Goal: Check status: Check status

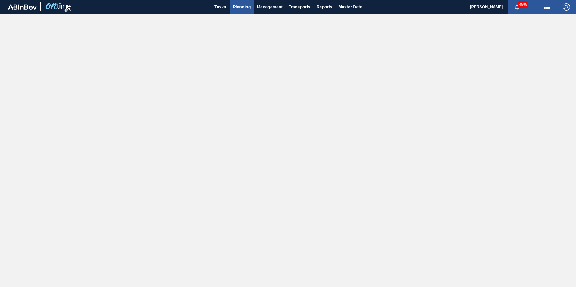
click at [244, 9] on span "Planning" at bounding box center [242, 6] width 18 height 7
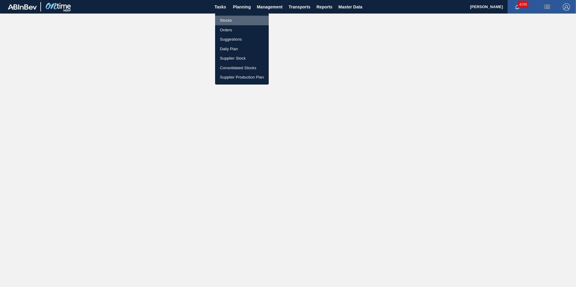
click at [233, 20] on li "Stocks" at bounding box center [242, 21] width 54 height 10
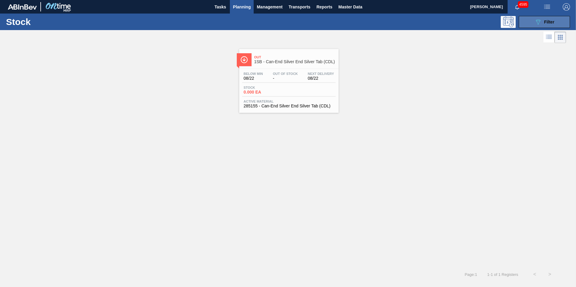
click at [542, 23] on div "089F7B8B-B2A5-4AFE-B5C0-19BA573D28AC Filter" at bounding box center [544, 21] width 20 height 7
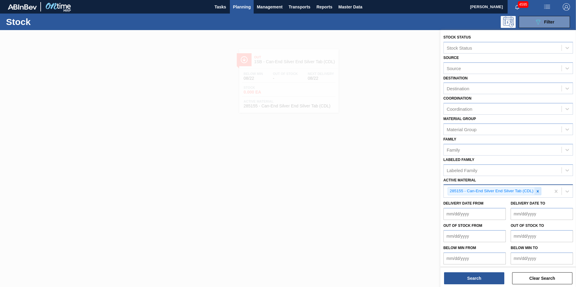
drag, startPoint x: 538, startPoint y: 192, endPoint x: 522, endPoint y: 189, distance: 16.1
click at [538, 192] on icon at bounding box center [537, 191] width 4 height 4
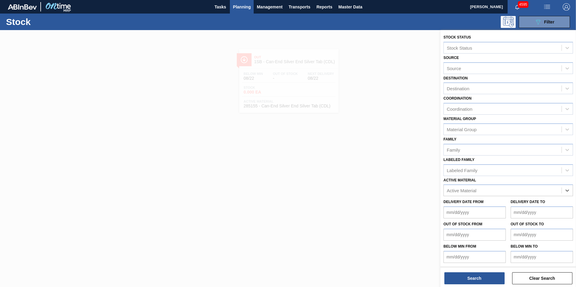
paste Material "280270"
type Material "280270"
click at [479, 205] on div "280270 - Can 500 BF Vogue 20" at bounding box center [508, 205] width 130 height 11
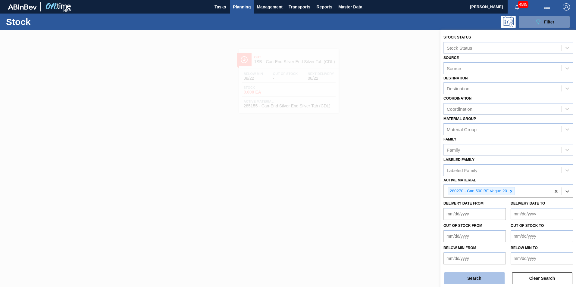
click at [475, 277] on button "Search" at bounding box center [474, 279] width 60 height 12
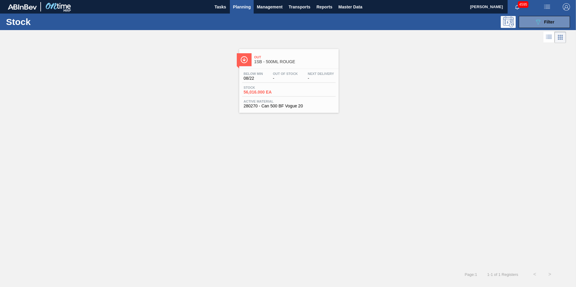
click at [270, 95] on div "Stock 56,016.000 EA" at bounding box center [288, 91] width 93 height 11
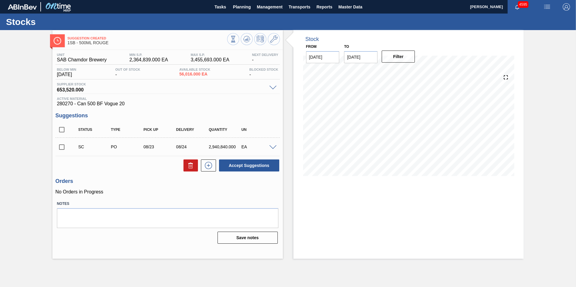
click at [60, 147] on input "checkbox" at bounding box center [61, 147] width 13 height 13
click at [245, 165] on button "Accept Suggestions" at bounding box center [249, 166] width 60 height 12
checkbox input "false"
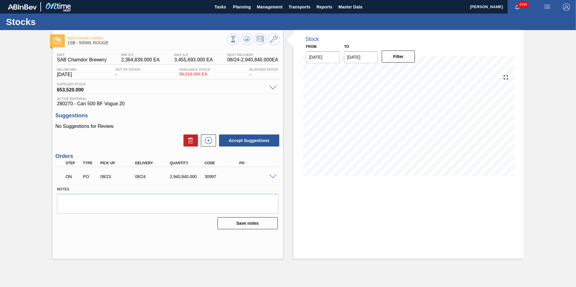
click at [272, 178] on span at bounding box center [272, 177] width 7 height 5
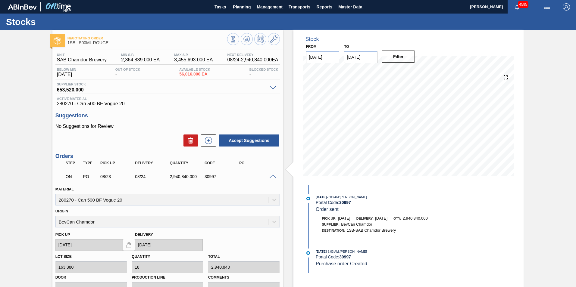
click at [273, 176] on span at bounding box center [272, 177] width 7 height 5
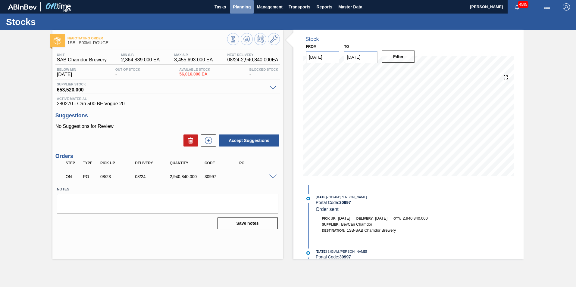
click at [239, 10] on span "Planning" at bounding box center [242, 6] width 18 height 7
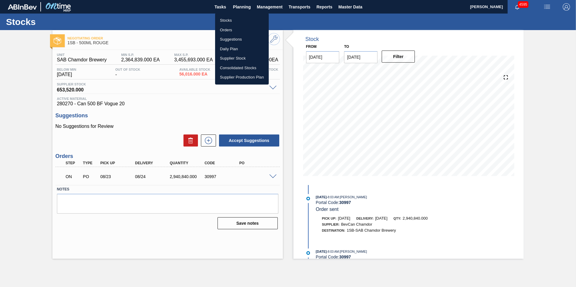
click at [230, 20] on li "Stocks" at bounding box center [242, 21] width 54 height 10
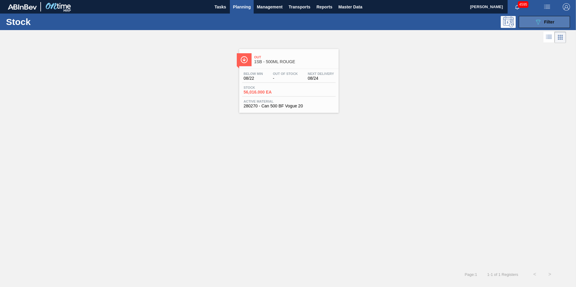
click at [553, 20] on span "Filter" at bounding box center [549, 22] width 10 height 5
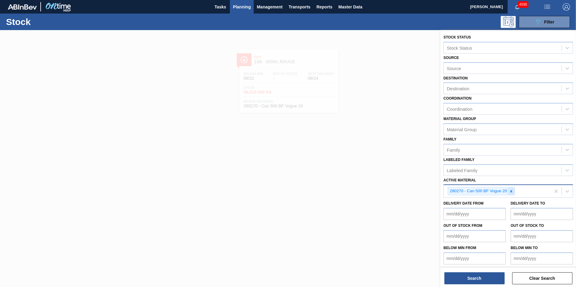
click at [511, 192] on icon at bounding box center [511, 191] width 2 height 2
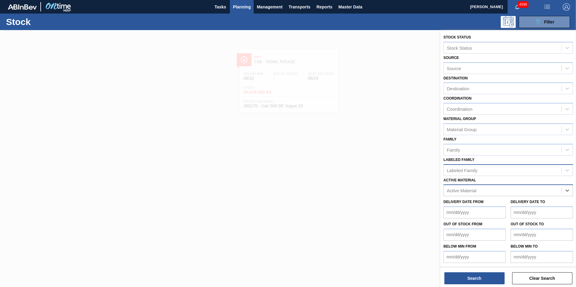
paste Material "283772"
type Material "283772"
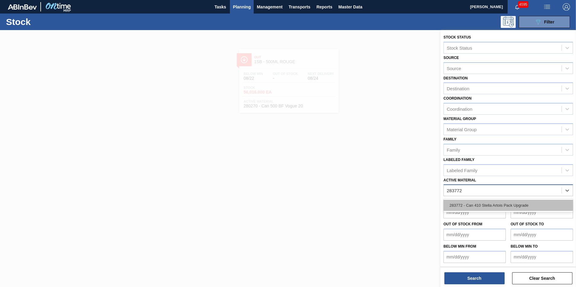
click at [482, 211] on div "283772 - Can 410 Stella Artois Pack Upgrade" at bounding box center [508, 205] width 130 height 11
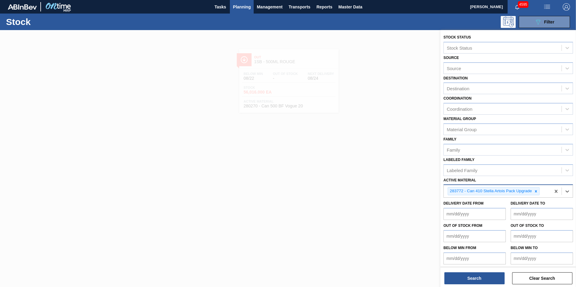
click at [477, 272] on div "Search Clear Search" at bounding box center [508, 275] width 136 height 17
click at [476, 276] on button "Search" at bounding box center [474, 279] width 60 height 12
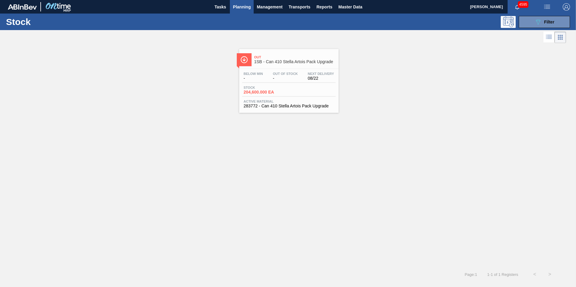
click at [285, 85] on div "Below Min - Out Of Stock - Next Delivery 08/22 Stock 204,600.000 EA Active Mate…" at bounding box center [288, 89] width 99 height 41
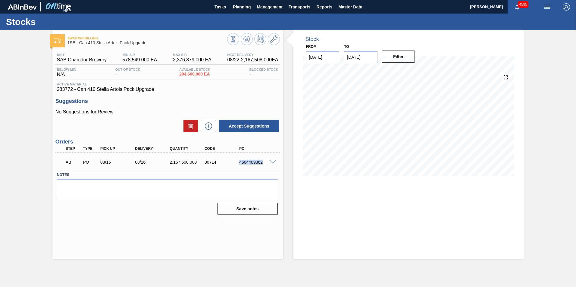
drag, startPoint x: 262, startPoint y: 162, endPoint x: 240, endPoint y: 162, distance: 22.3
click at [240, 162] on div "4504409362" at bounding box center [257, 162] width 39 height 5
copy div "4504409362"
click at [236, 40] on icon at bounding box center [233, 39] width 7 height 7
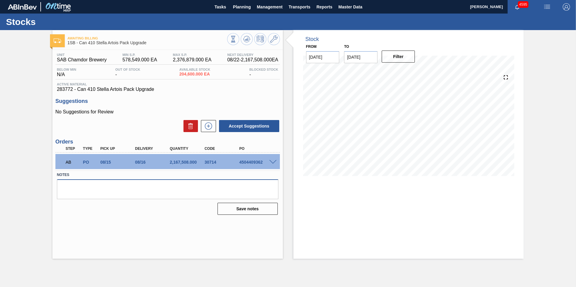
click at [160, 187] on textarea at bounding box center [167, 189] width 221 height 20
click at [190, 173] on label "Notes" at bounding box center [167, 175] width 221 height 9
click at [260, 161] on div "4504409362" at bounding box center [257, 162] width 39 height 5
click at [263, 162] on div "4504409362" at bounding box center [257, 162] width 39 height 5
drag, startPoint x: 262, startPoint y: 162, endPoint x: 239, endPoint y: 162, distance: 22.9
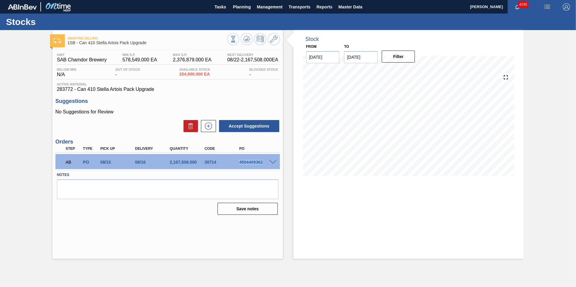
click at [239, 162] on div "4504409362" at bounding box center [257, 162] width 39 height 5
copy div "4504409362"
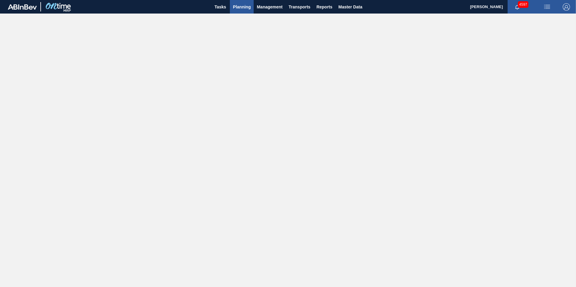
click at [241, 9] on span "Planning" at bounding box center [242, 6] width 18 height 7
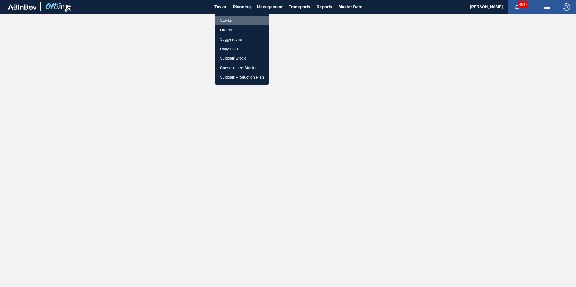
click at [233, 20] on li "Stocks" at bounding box center [242, 21] width 54 height 10
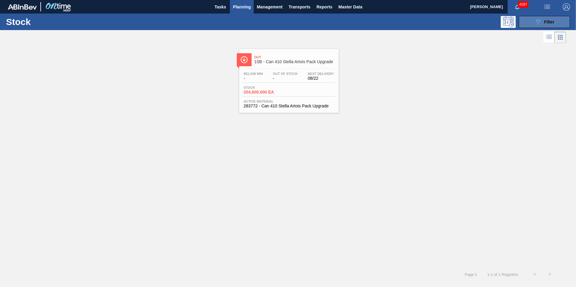
click at [550, 22] on span "Filter" at bounding box center [549, 22] width 10 height 5
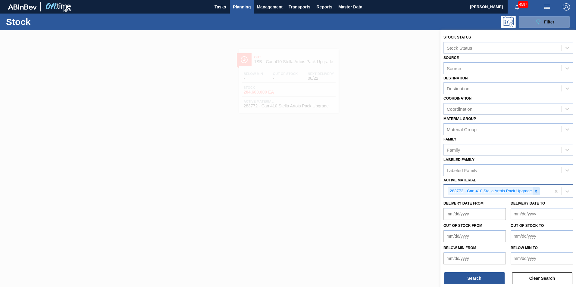
click at [536, 190] on icon at bounding box center [536, 191] width 4 height 4
paste Material "280270"
type Material "280270"
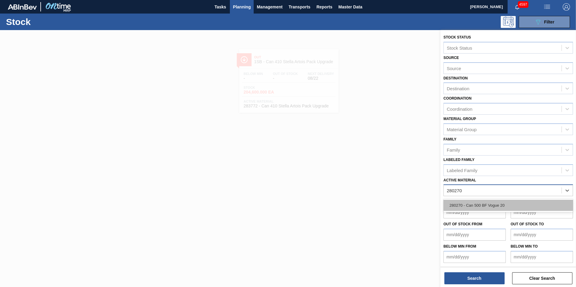
click at [483, 207] on div "280270 - Can 500 BF Vogue 20" at bounding box center [508, 205] width 130 height 11
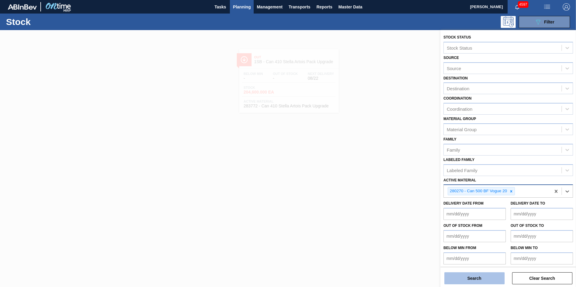
click at [471, 280] on button "Search" at bounding box center [474, 279] width 60 height 12
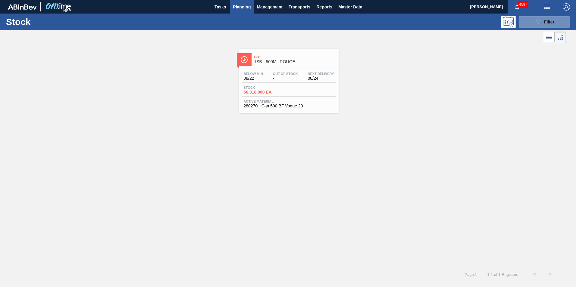
click at [270, 83] on div "Below Min 08/22 Out Of Stock - Next Delivery 08/24 Stock 56,016.000 EA Active M…" at bounding box center [288, 89] width 99 height 41
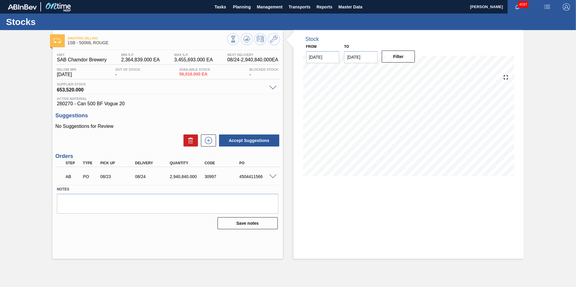
click at [262, 177] on div "4504411566" at bounding box center [257, 176] width 39 height 5
drag, startPoint x: 262, startPoint y: 176, endPoint x: 240, endPoint y: 176, distance: 21.7
click at [240, 176] on div "4504411566" at bounding box center [257, 176] width 39 height 5
copy div "4504411566"
